Goal: Find specific fact: Find specific page/section

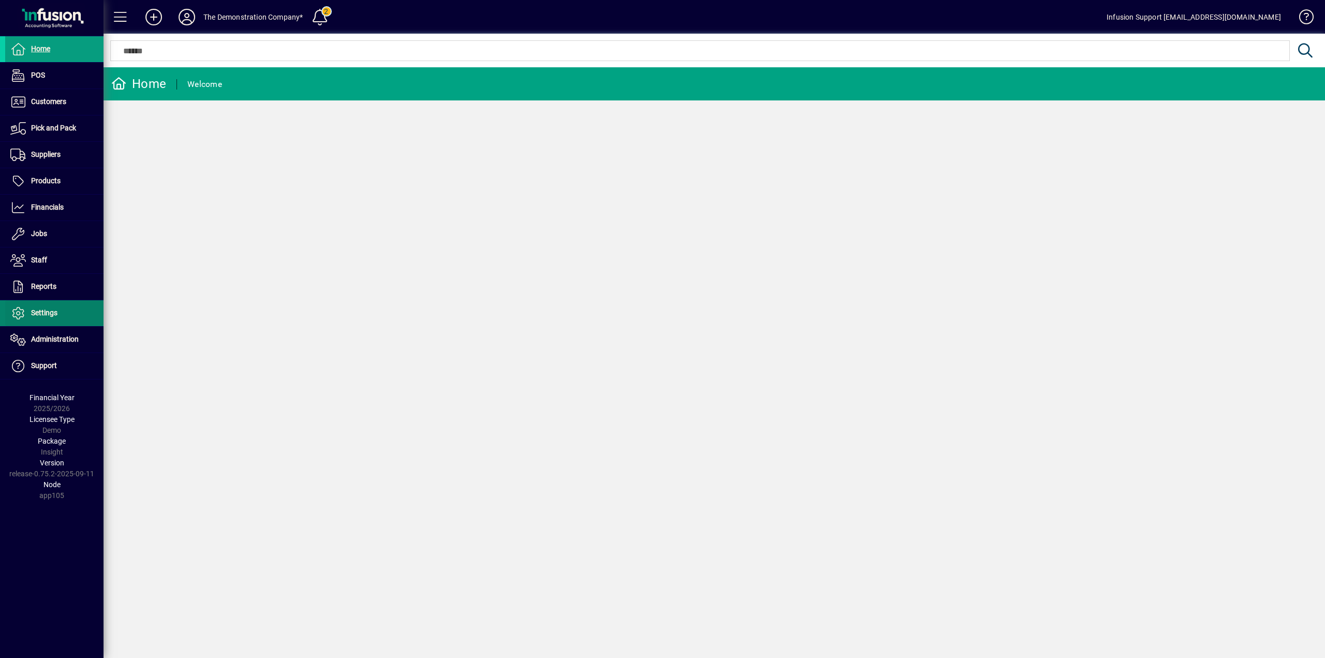
click at [55, 317] on span "Settings" at bounding box center [31, 313] width 52 height 12
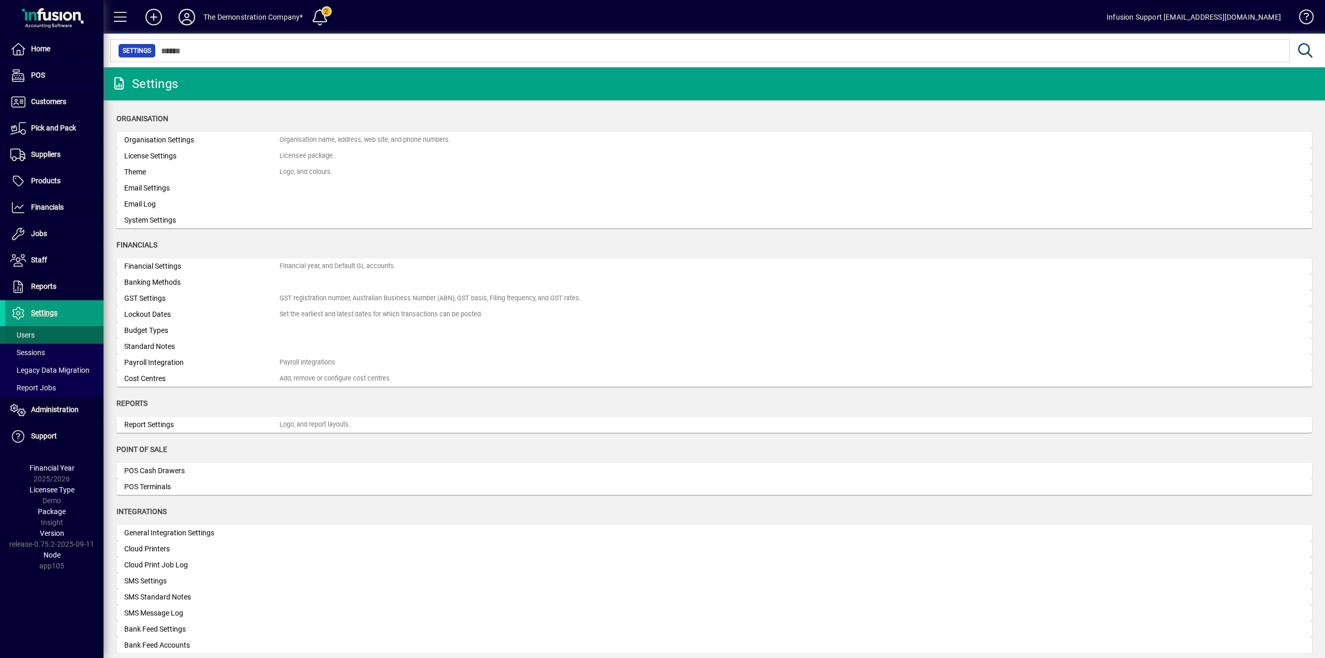
click at [47, 332] on span at bounding box center [54, 334] width 98 height 25
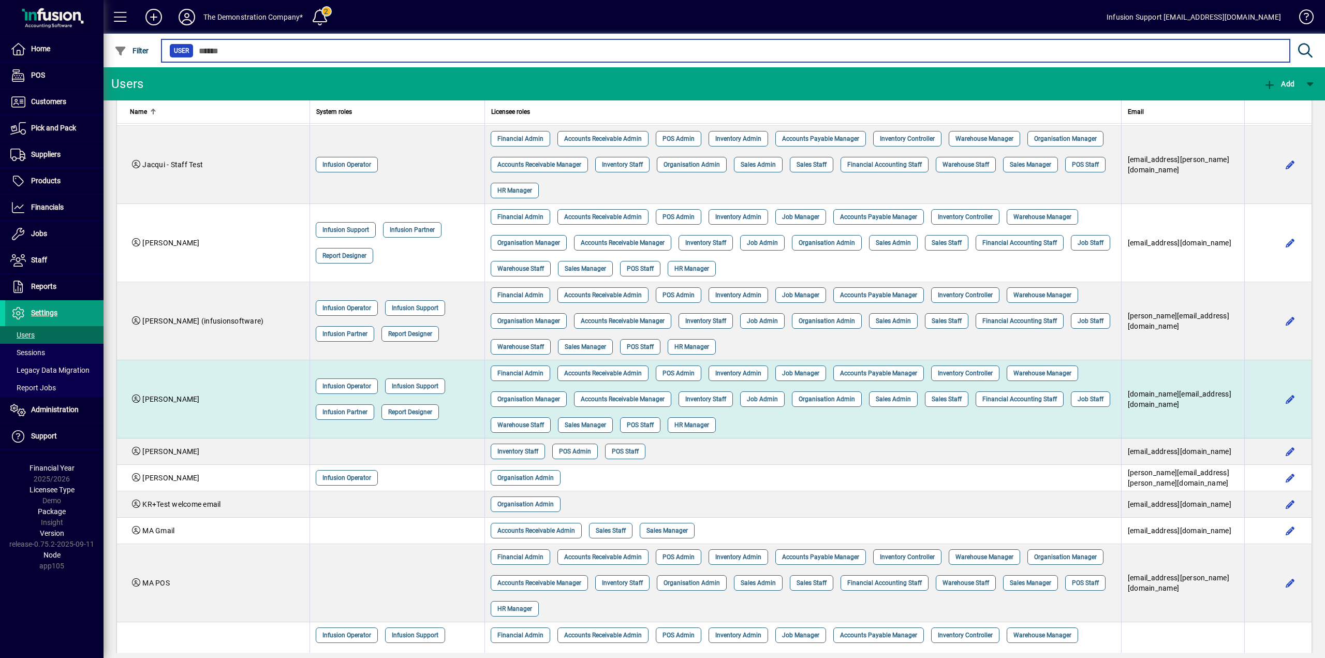
scroll to position [776, 0]
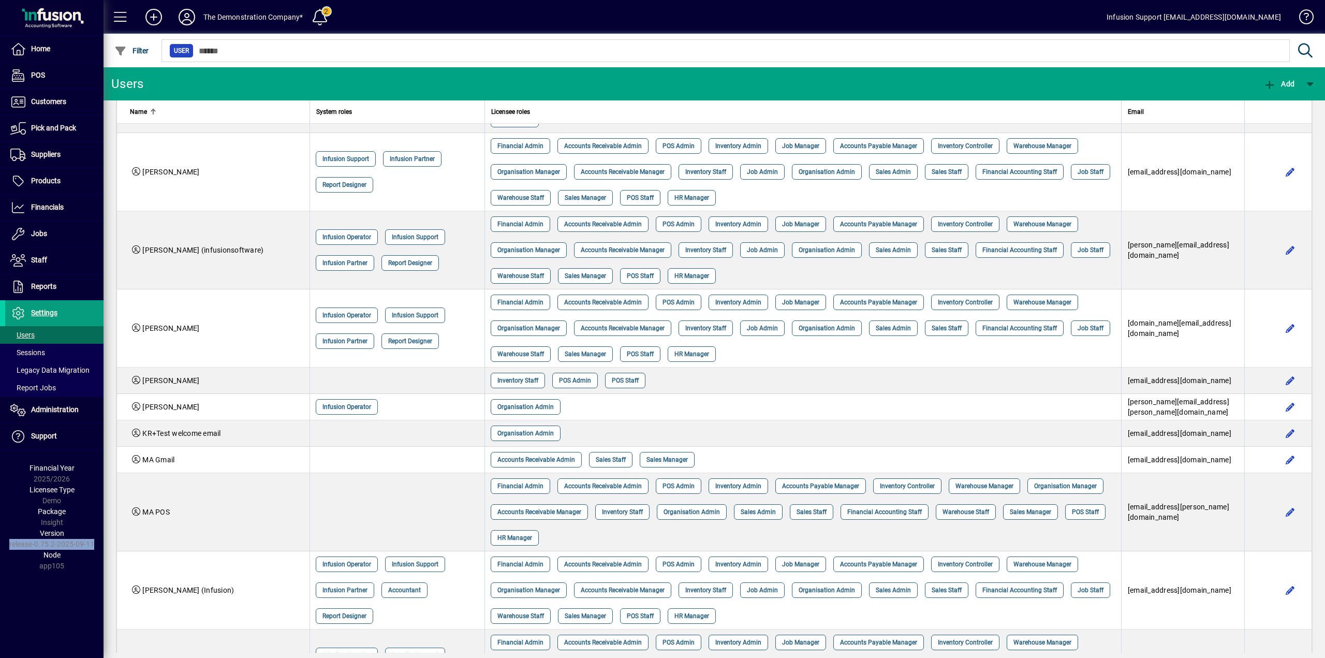
drag, startPoint x: 95, startPoint y: 539, endPoint x: 7, endPoint y: 539, distance: 88.5
click at [7, 539] on div "Version release-0.75.2-2025-09-11" at bounding box center [52, 539] width 104 height 22
copy div "release-0.75.2-2025-09-11"
